Goal: Task Accomplishment & Management: Manage account settings

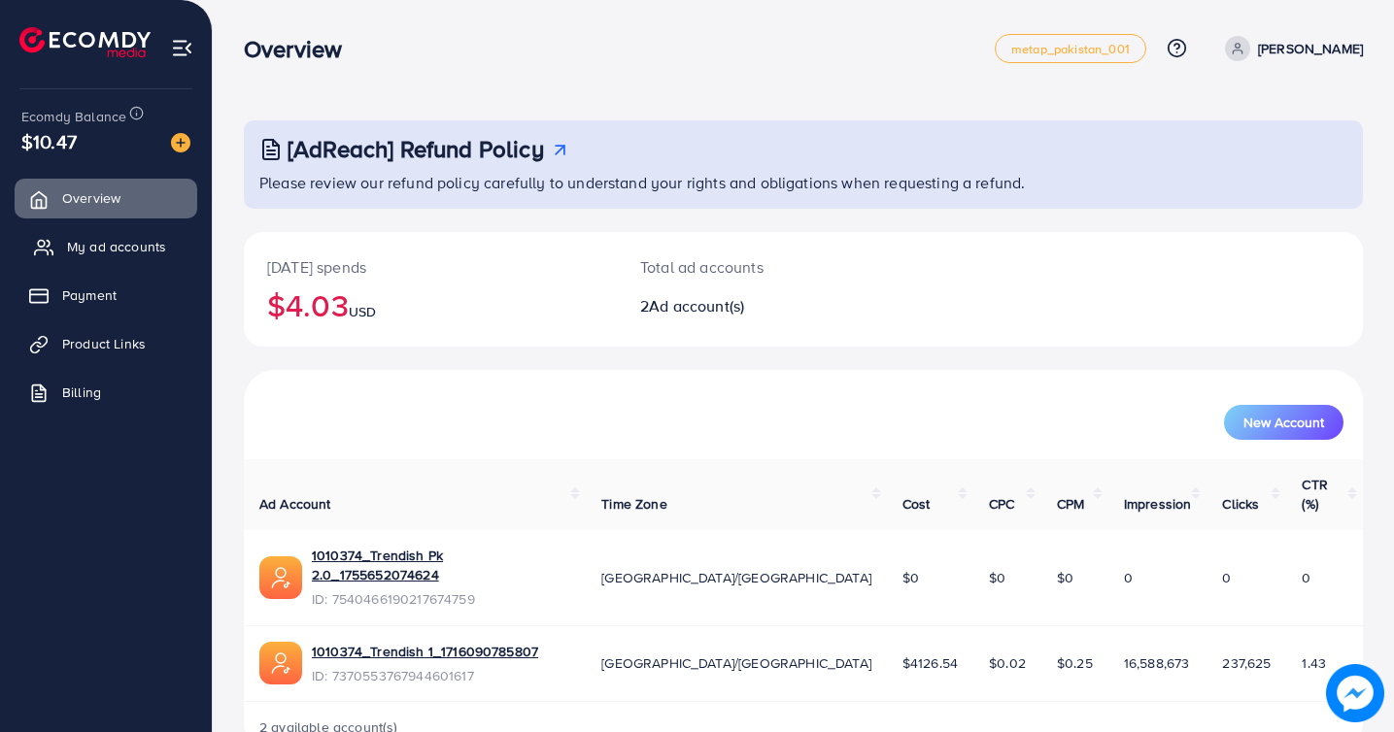
click at [76, 227] on link "My ad accounts" at bounding box center [106, 246] width 183 height 39
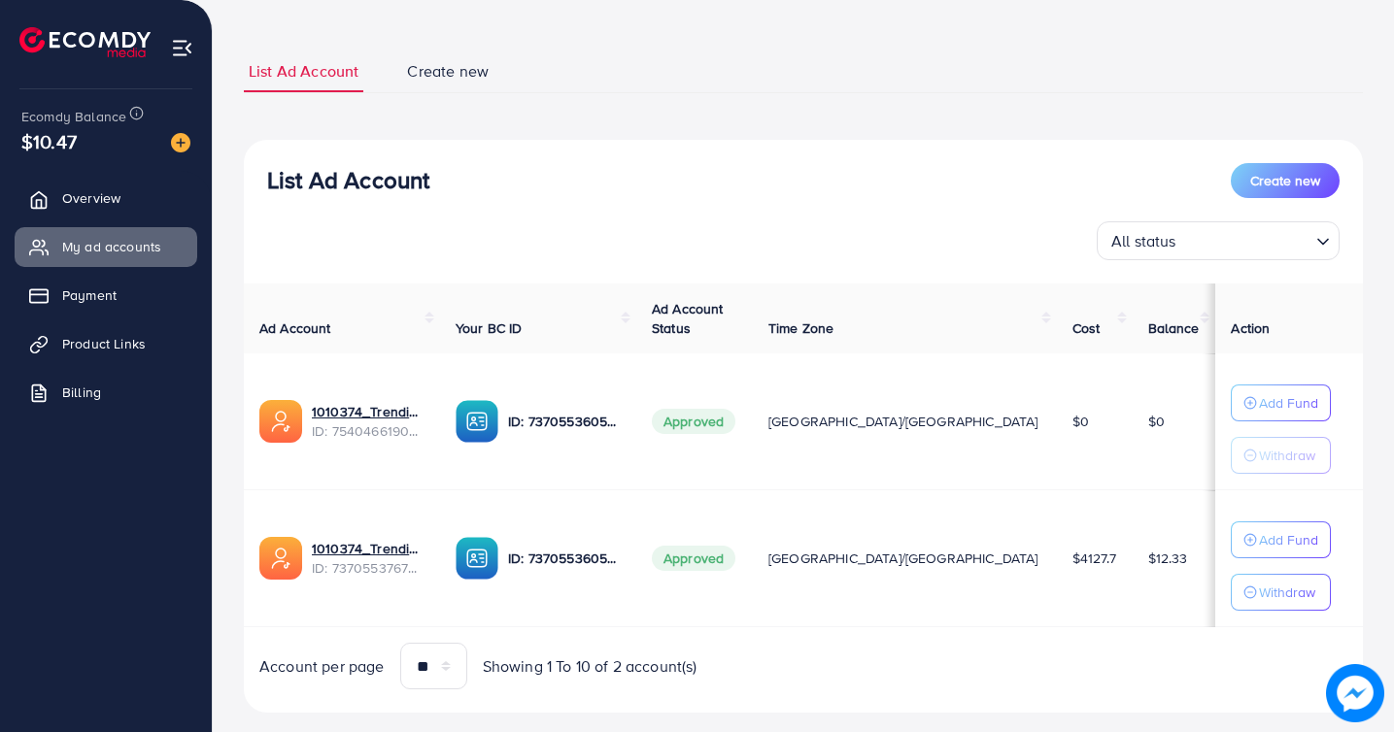
scroll to position [117, 0]
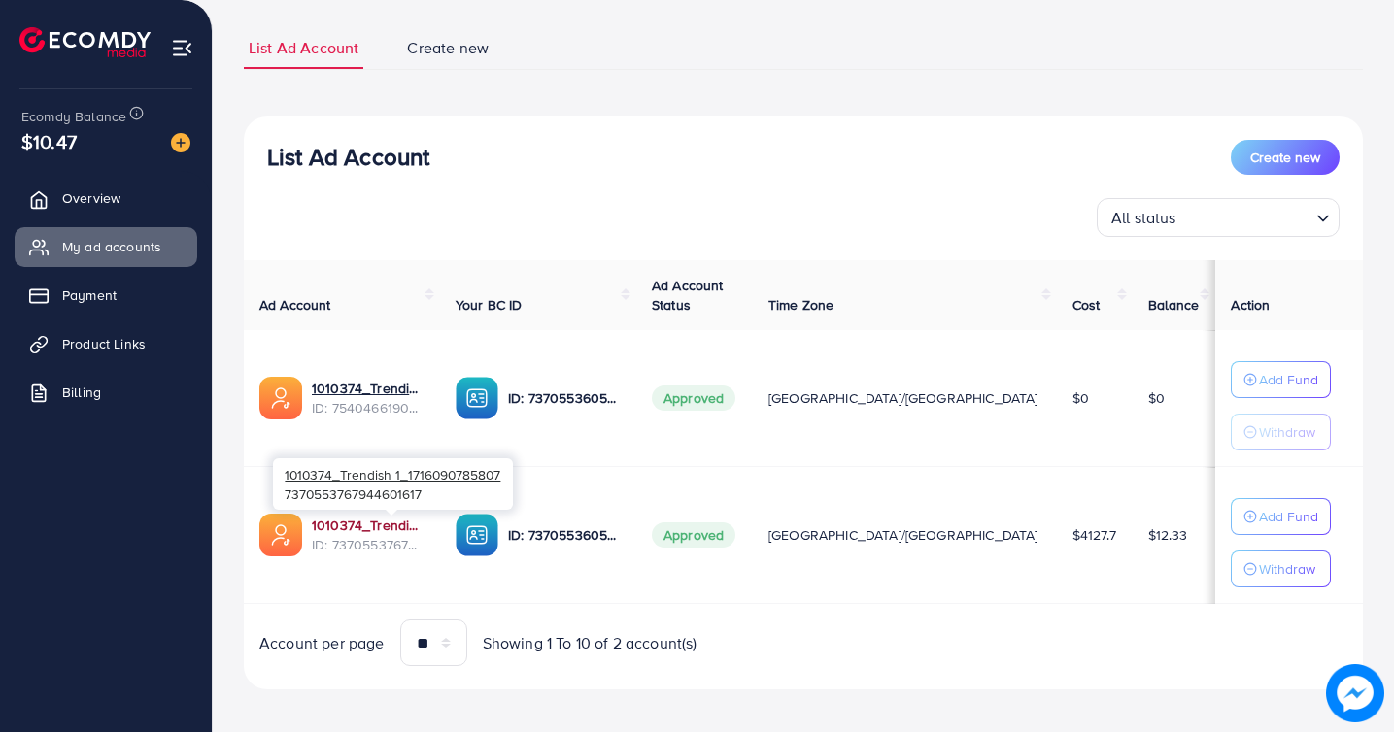
click at [401, 518] on link "1010374_Trendish 1_1716090785807" at bounding box center [368, 525] width 113 height 19
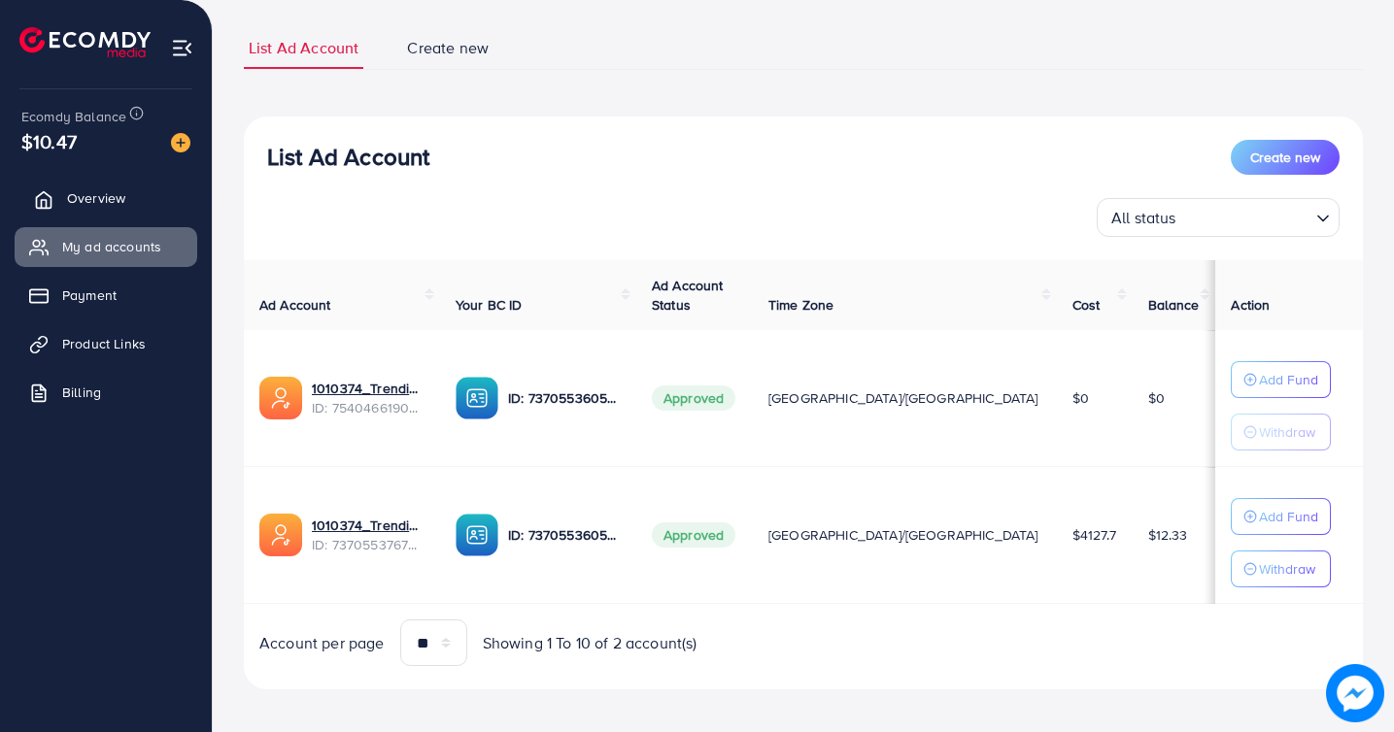
click at [108, 196] on span "Overview" at bounding box center [96, 197] width 58 height 19
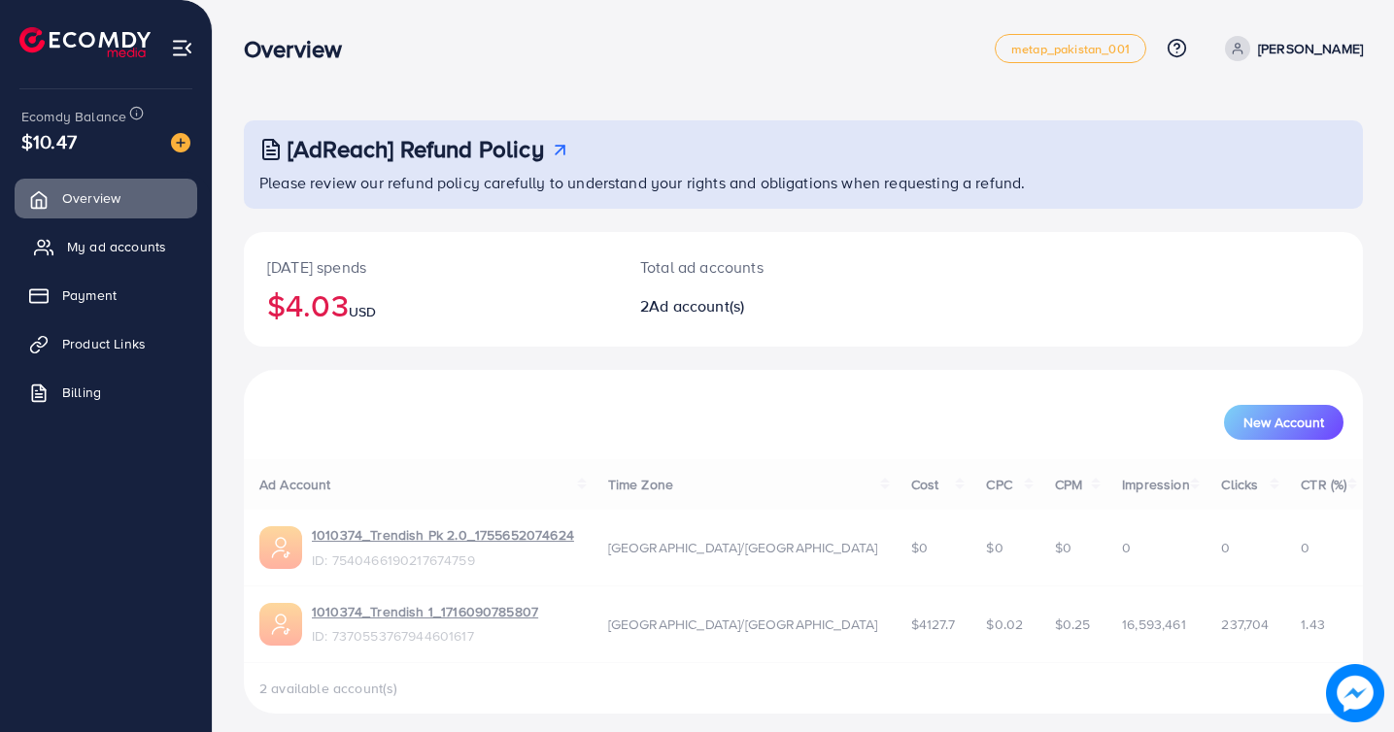
click at [97, 235] on link "My ad accounts" at bounding box center [106, 246] width 183 height 39
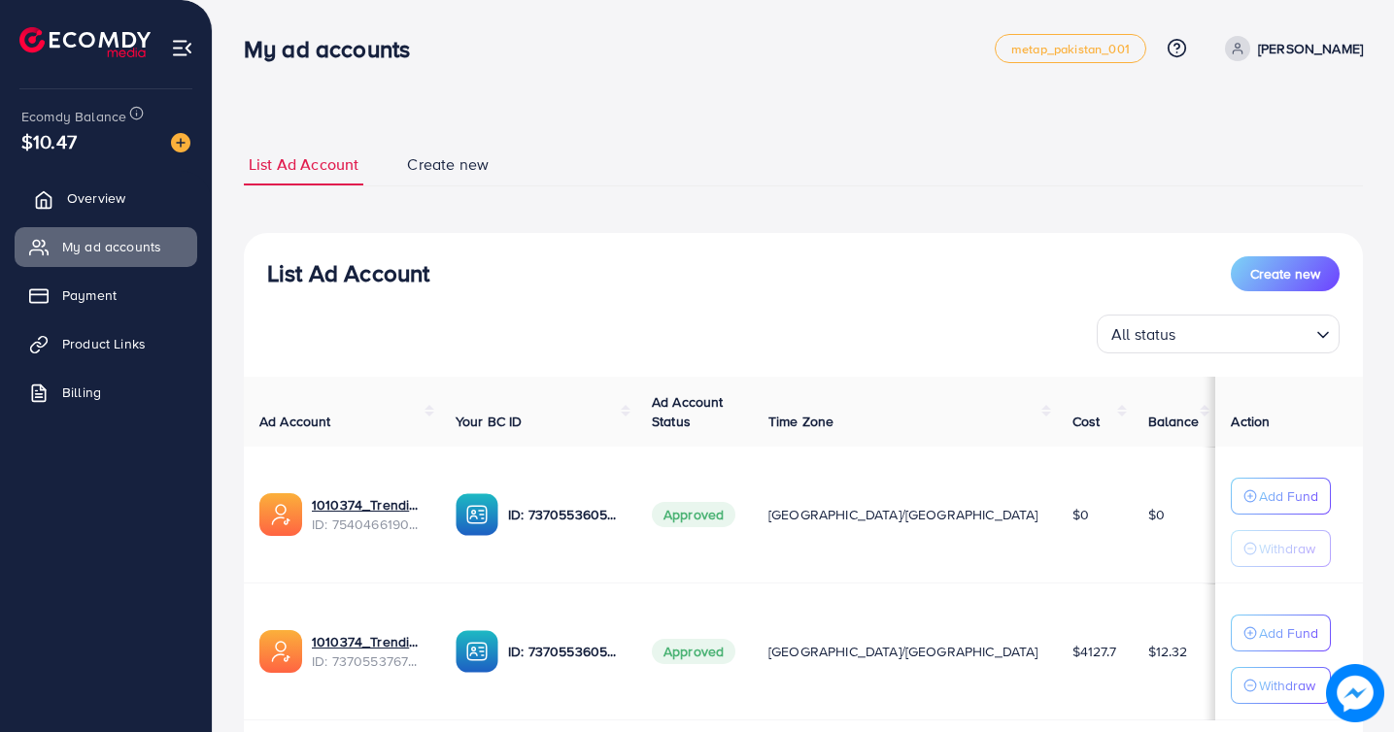
click at [123, 189] on span "Overview" at bounding box center [96, 197] width 58 height 19
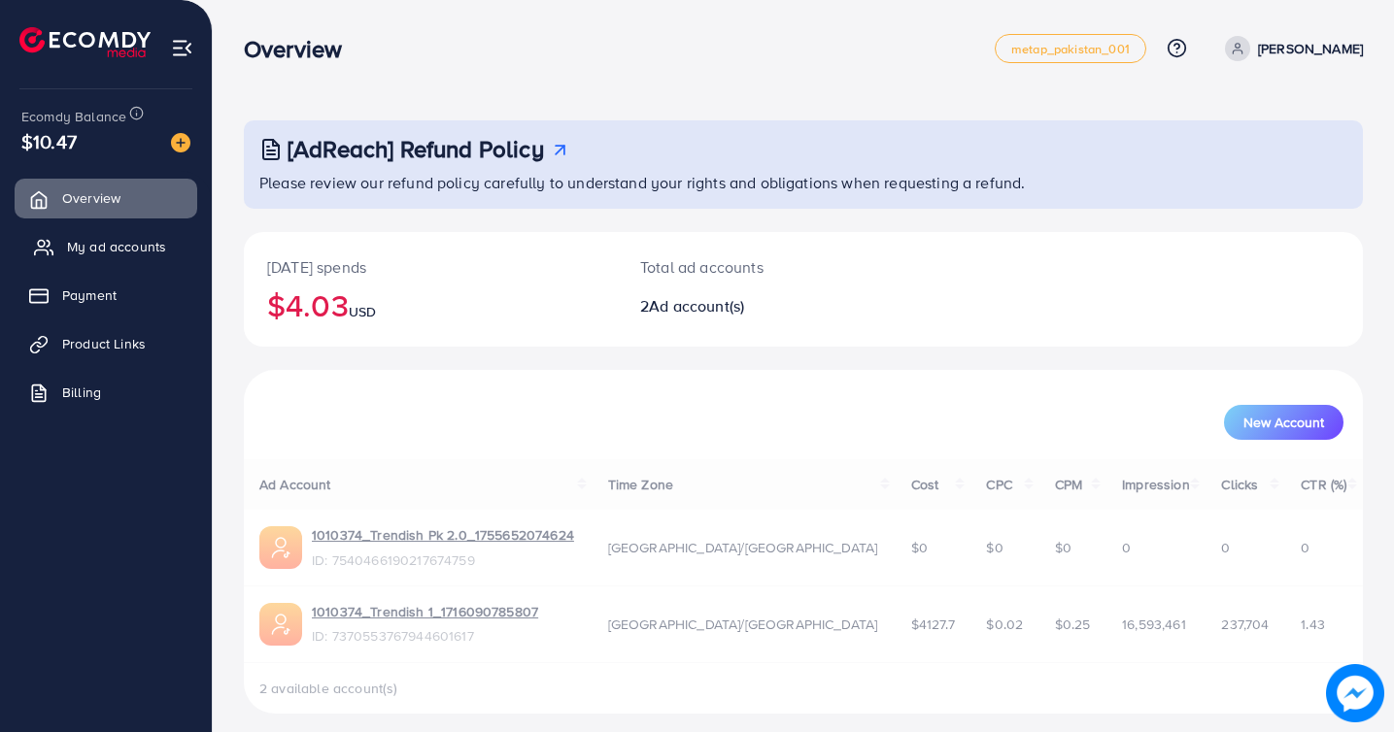
click at [91, 253] on span "My ad accounts" at bounding box center [116, 246] width 99 height 19
